Goal: Information Seeking & Learning: Learn about a topic

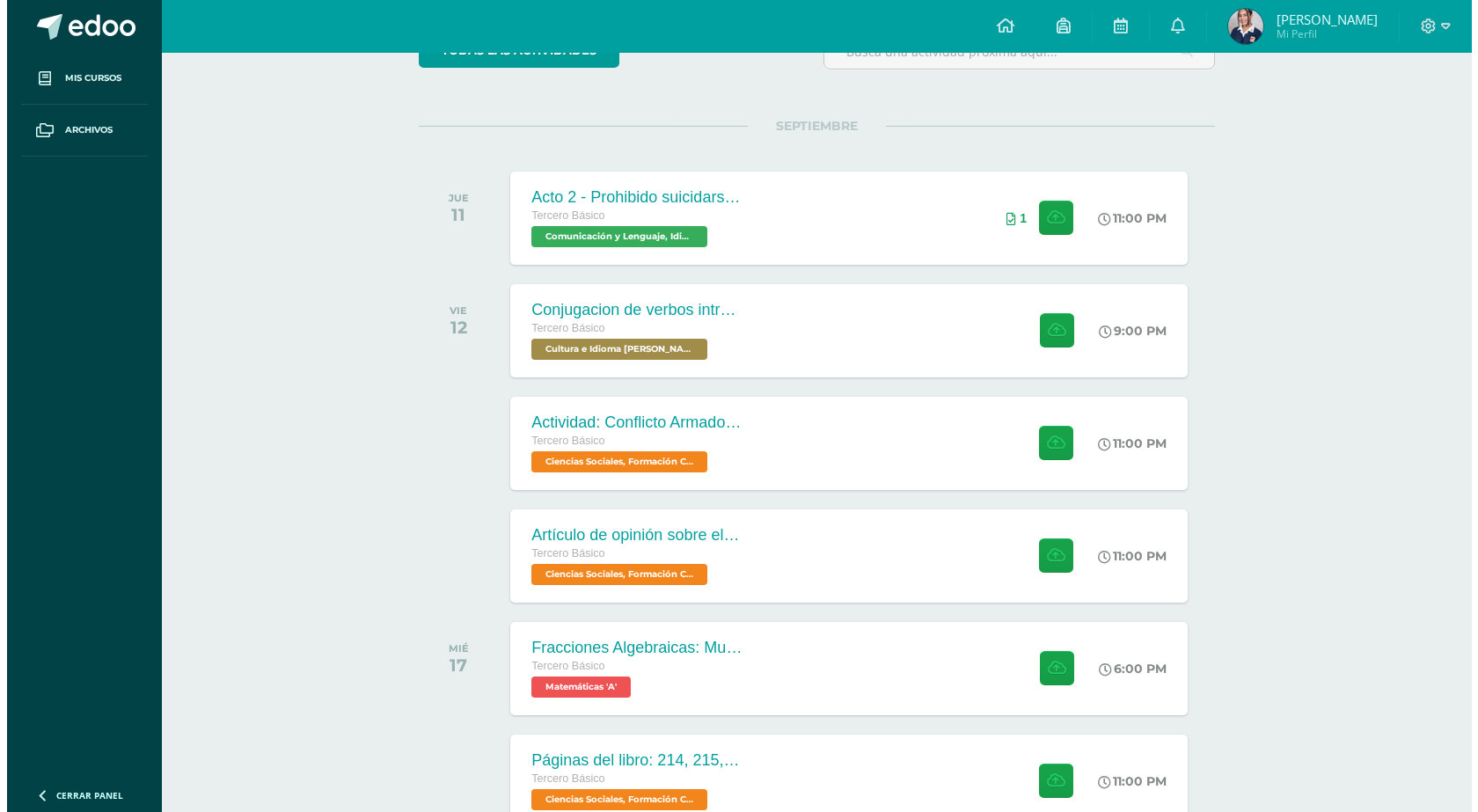
scroll to position [263, 0]
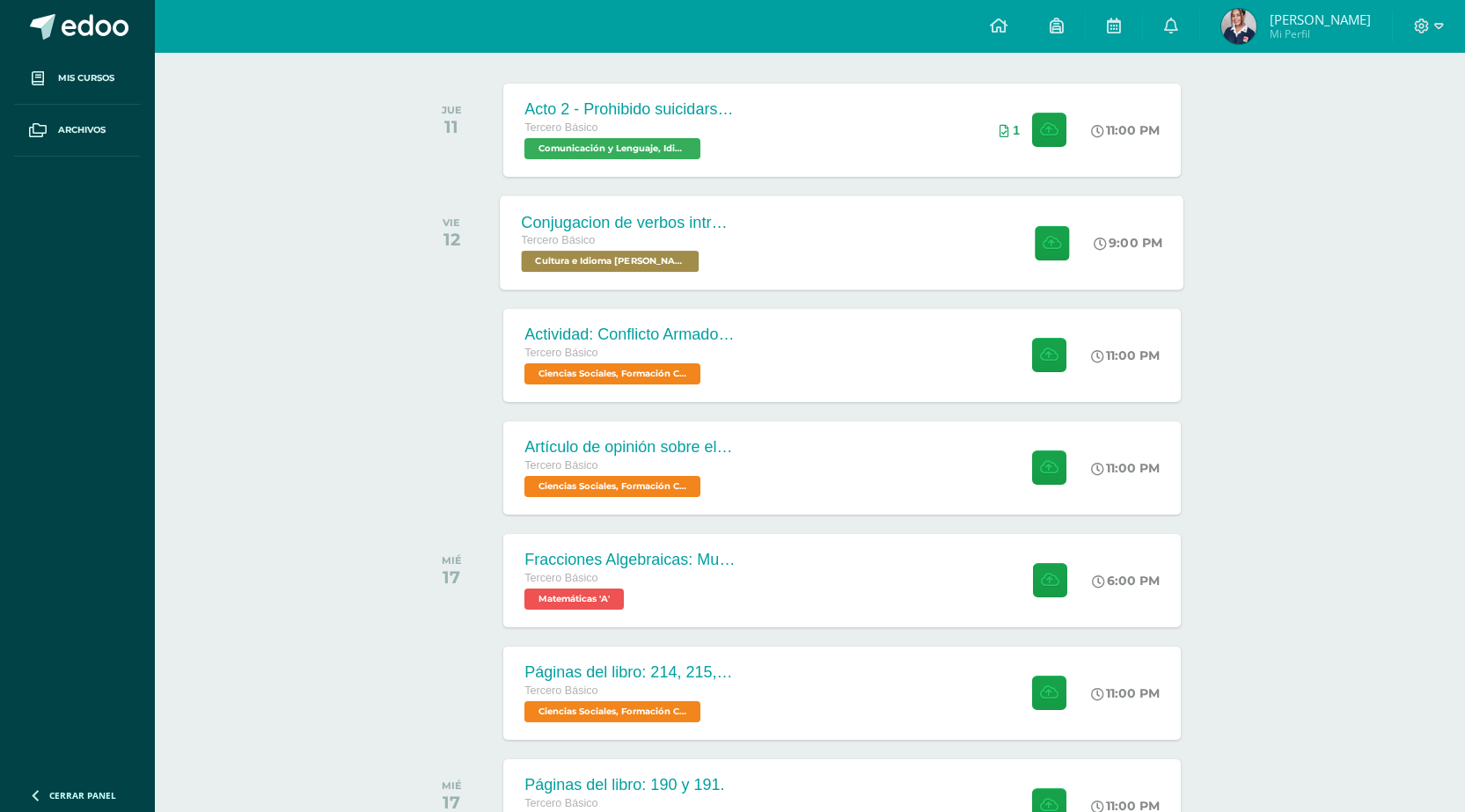
click at [700, 214] on div "Conjugacion de verbos intransitivo, tiempo pasado en Kaqchikel" at bounding box center [627, 222] width 213 height 19
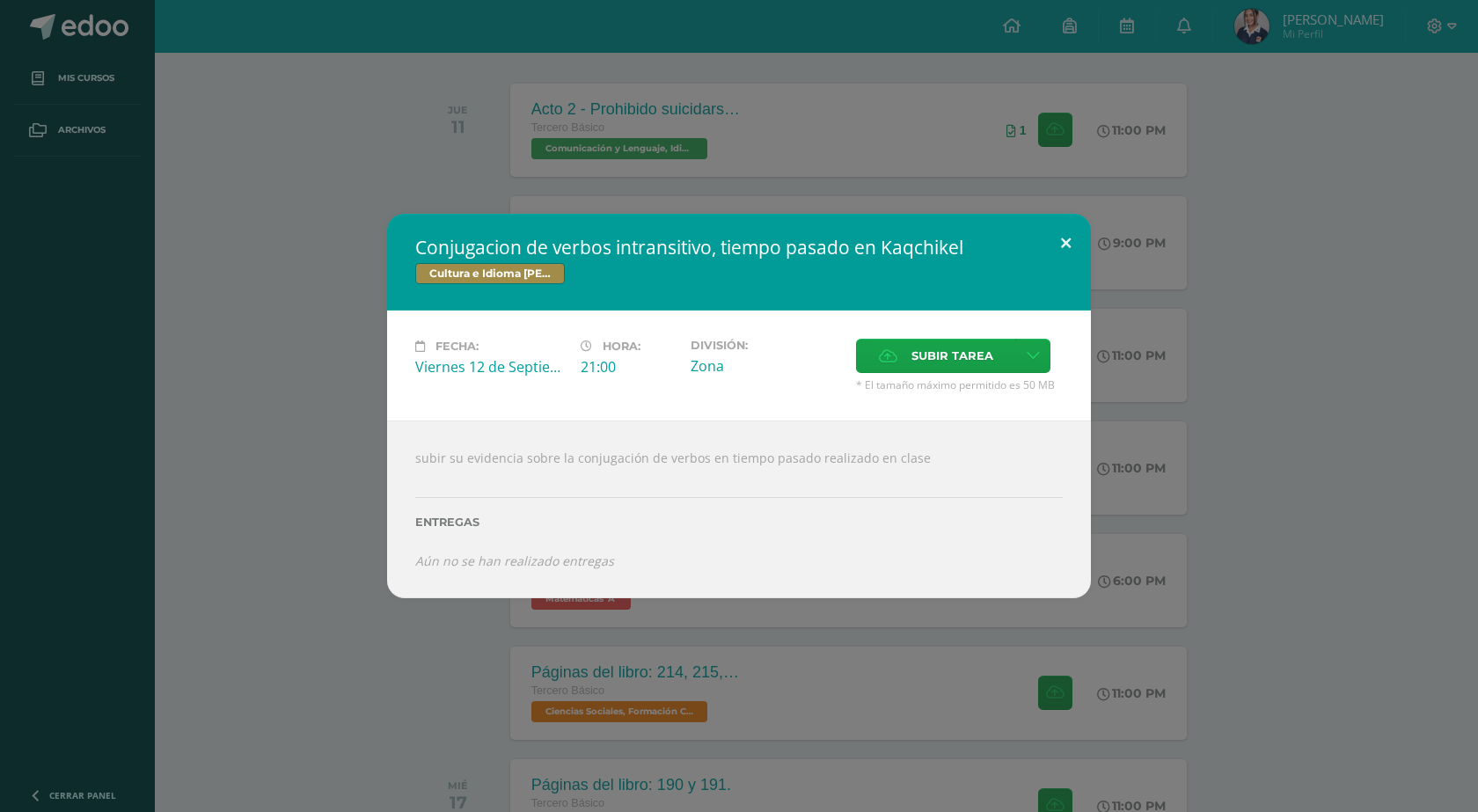
click at [1067, 249] on button at bounding box center [1065, 244] width 50 height 60
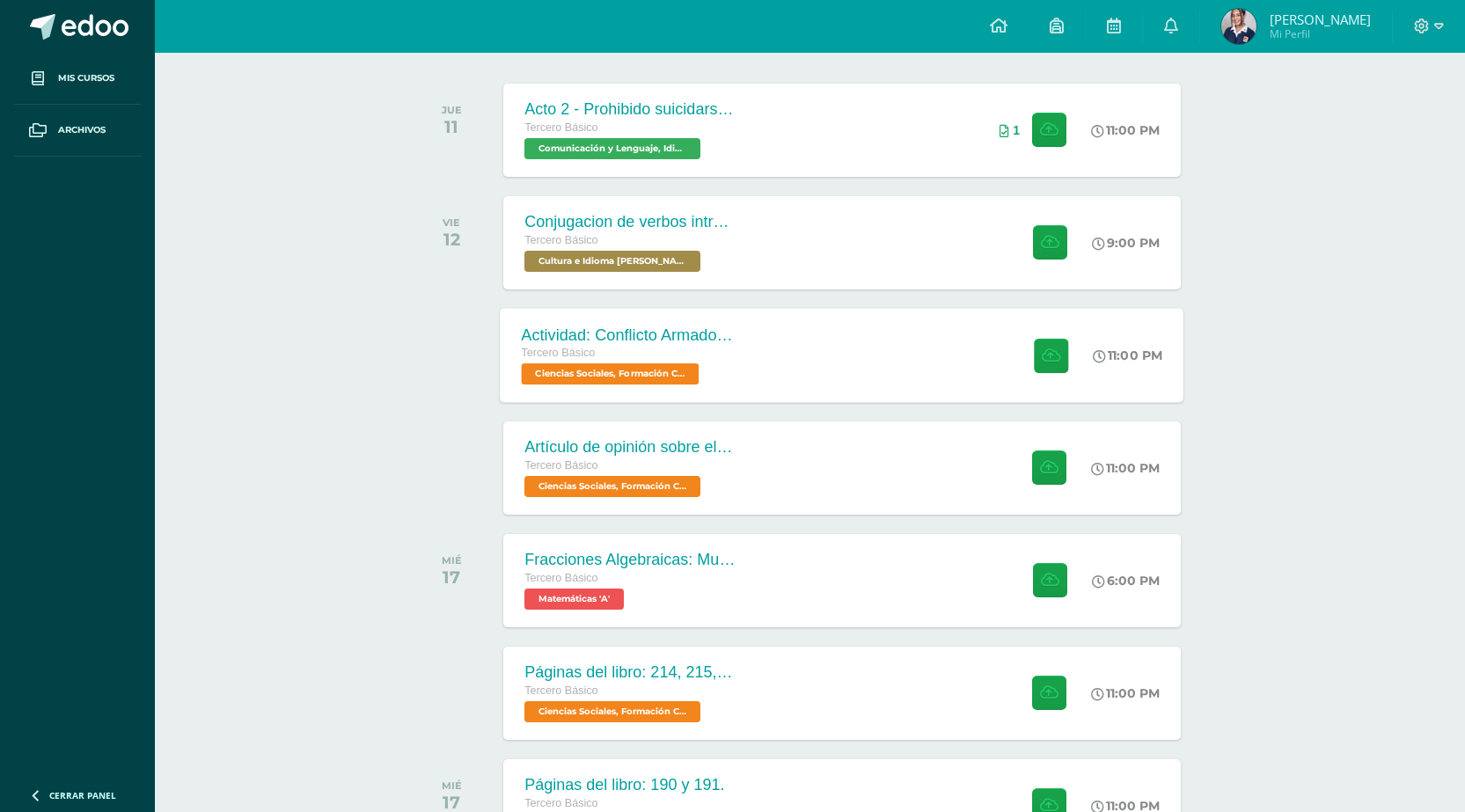
click at [835, 359] on div "Actividad: Conflicto Armado Interno Tercero Básico Ciencias Sociales, Formación…" at bounding box center [842, 354] width 684 height 94
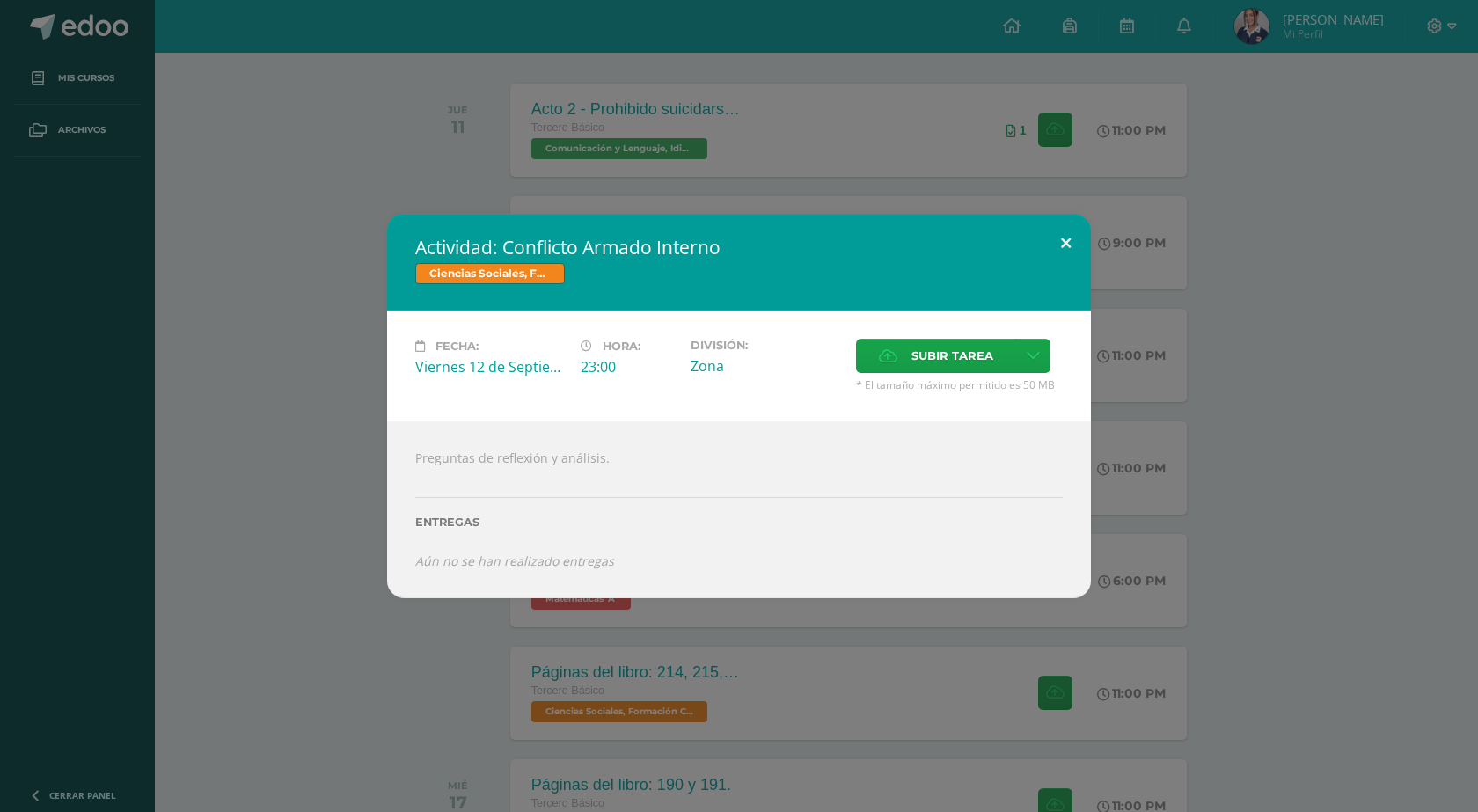
click at [1067, 249] on button at bounding box center [1065, 244] width 50 height 60
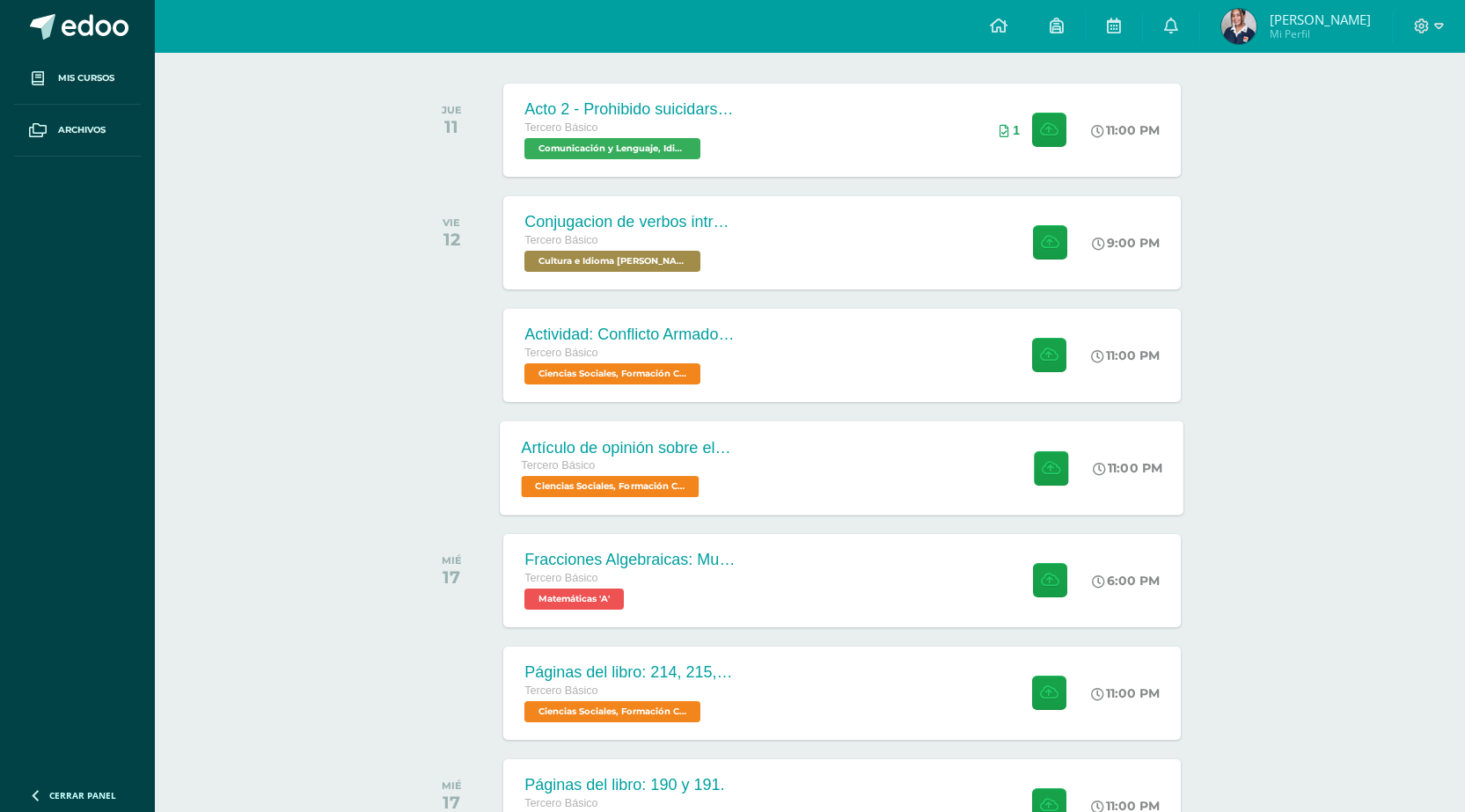
click at [741, 477] on div "Artículo de opinión sobre el Conflicto Armado Interno Tercero Básico Ciencias S…" at bounding box center [628, 468] width 256 height 94
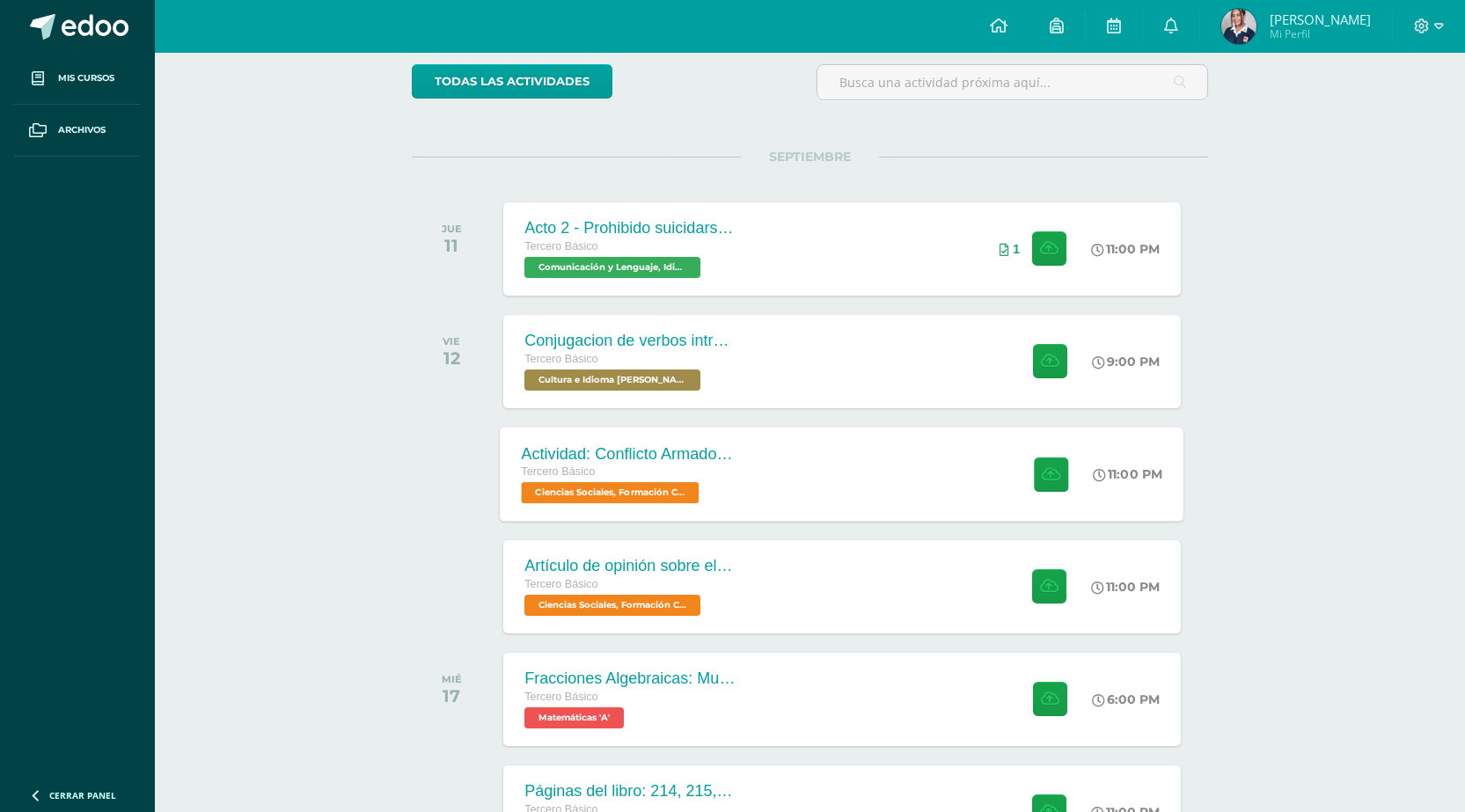
scroll to position [176, 0]
